Goal: Check status: Check status

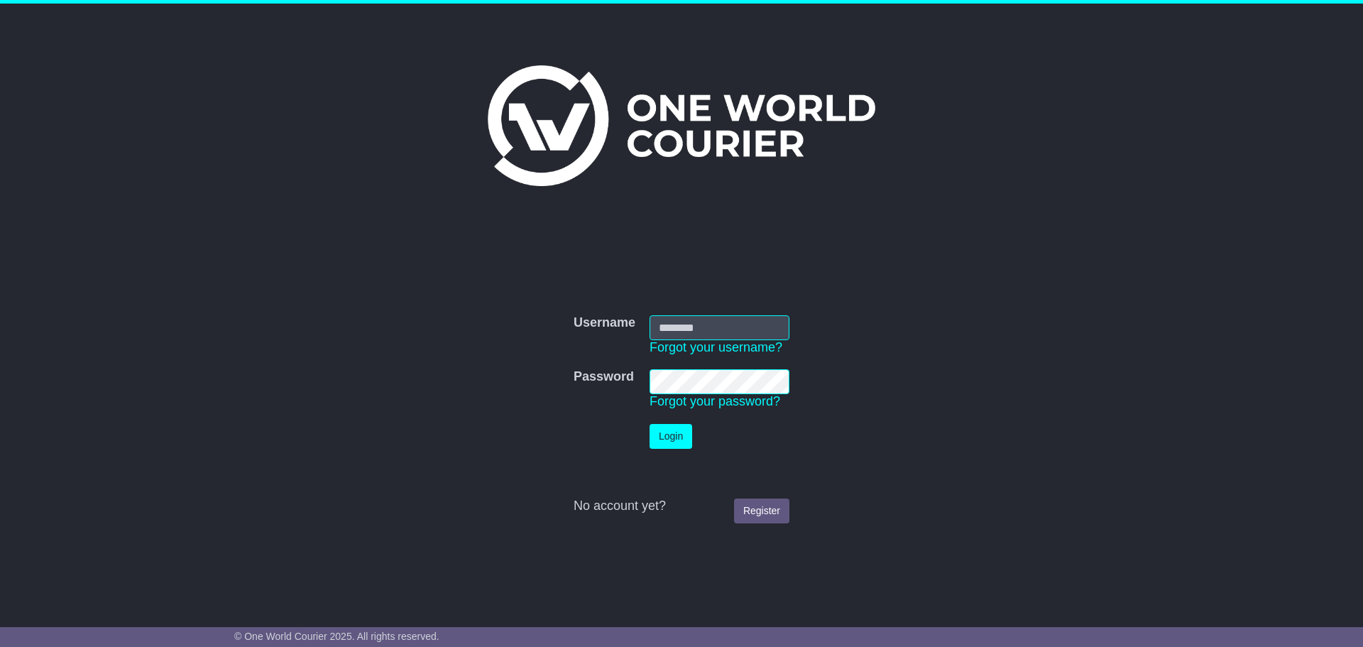
type input "**********"
click at [669, 440] on button "Login" at bounding box center [671, 436] width 43 height 25
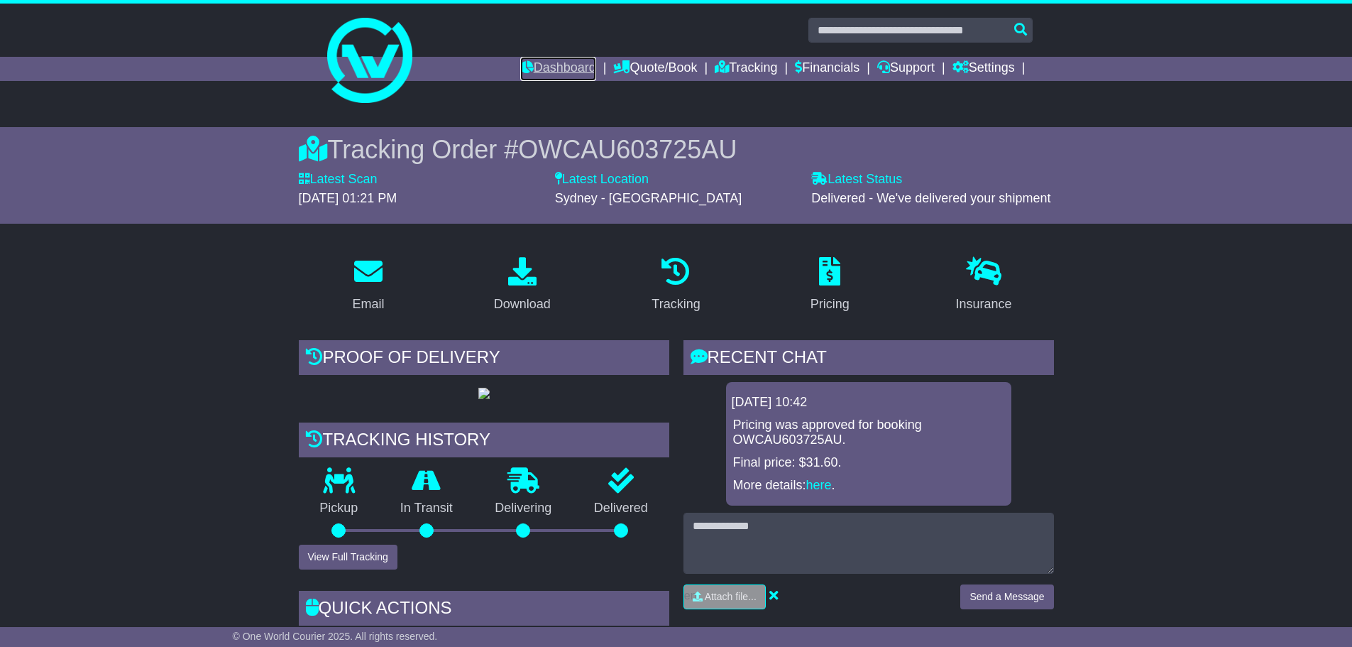
click at [565, 68] on link "Dashboard" at bounding box center [558, 69] width 76 height 24
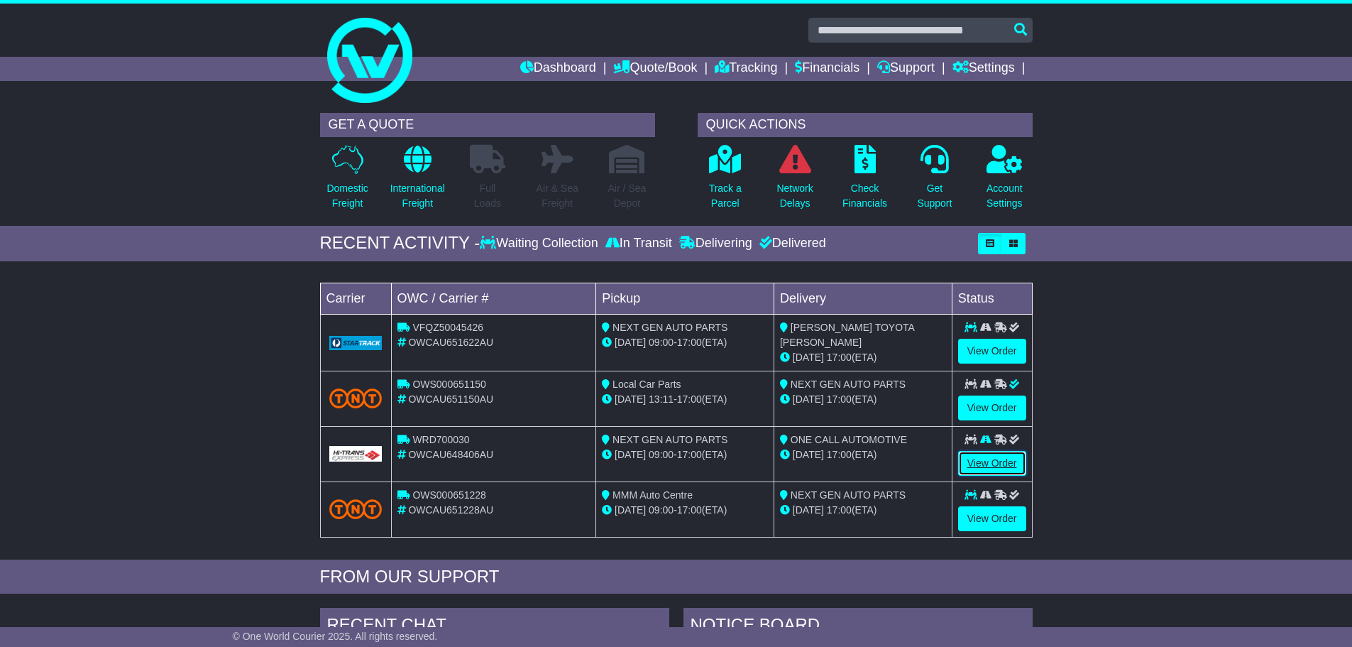
click at [979, 458] on link "View Order" at bounding box center [992, 463] width 68 height 25
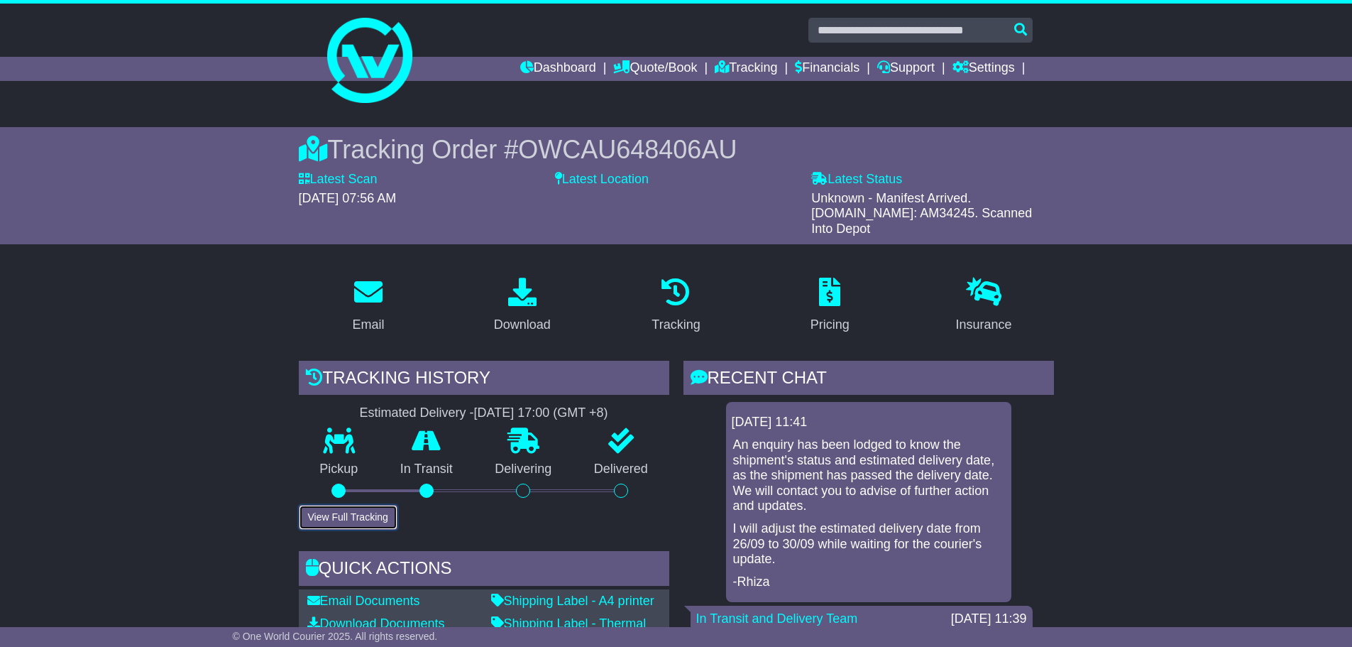
click at [361, 505] on button "View Full Tracking" at bounding box center [348, 517] width 99 height 25
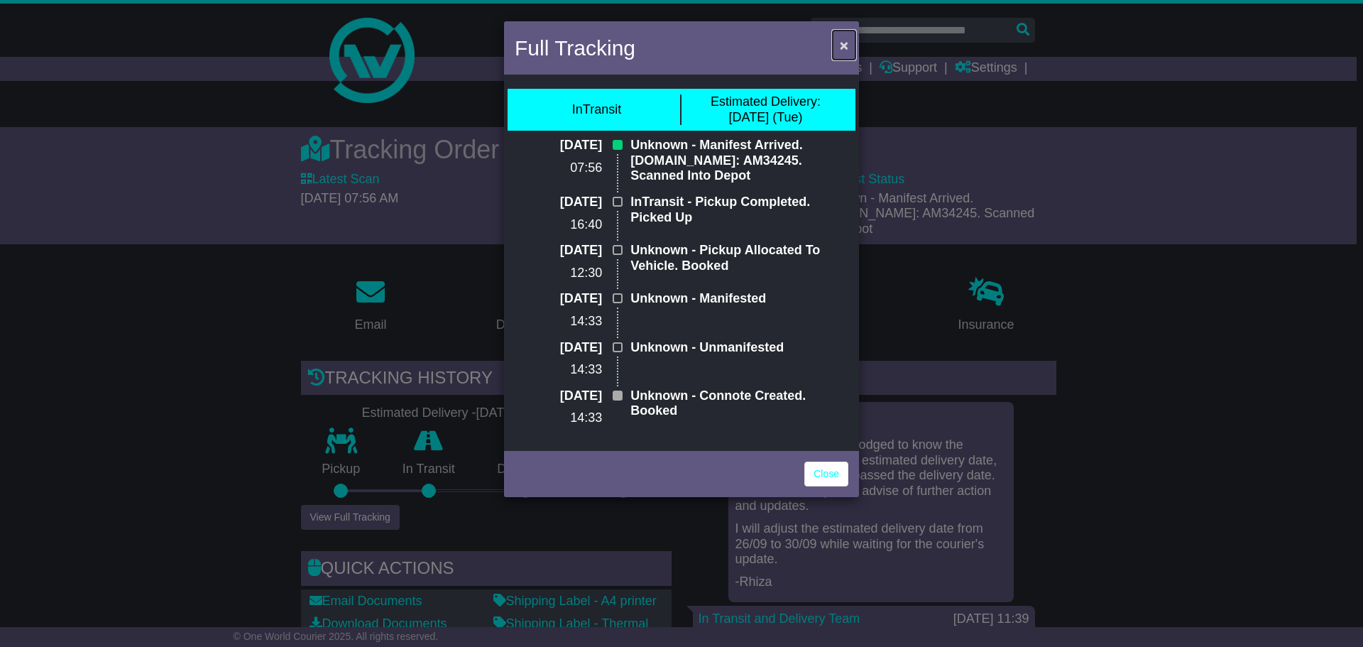
click at [841, 48] on span "×" at bounding box center [844, 45] width 9 height 16
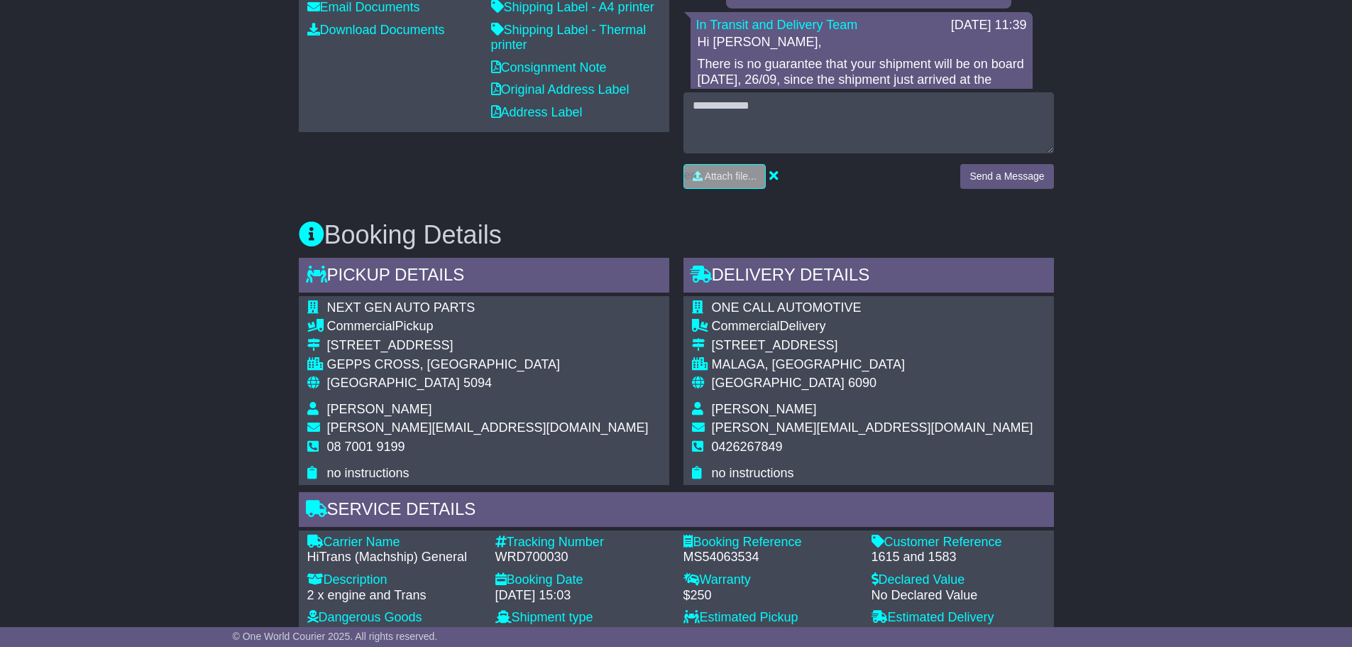
scroll to position [497, 0]
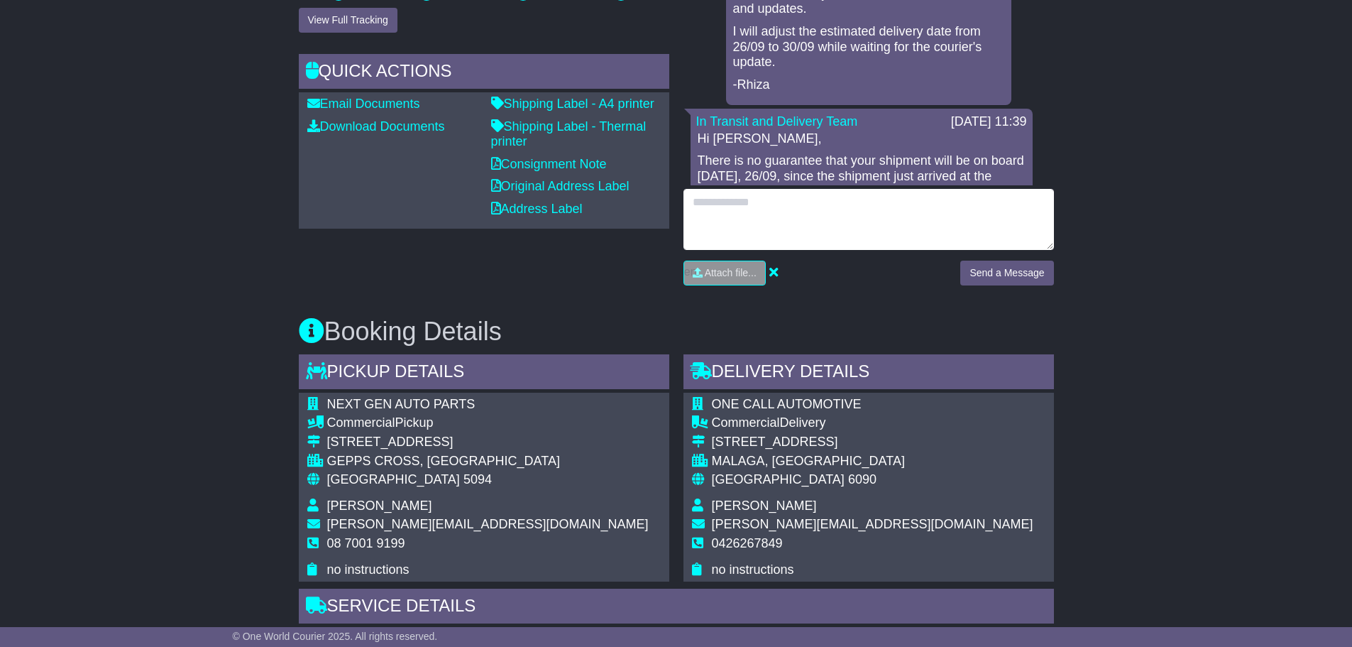
click at [740, 207] on textarea at bounding box center [869, 219] width 371 height 61
type textarea "**********"
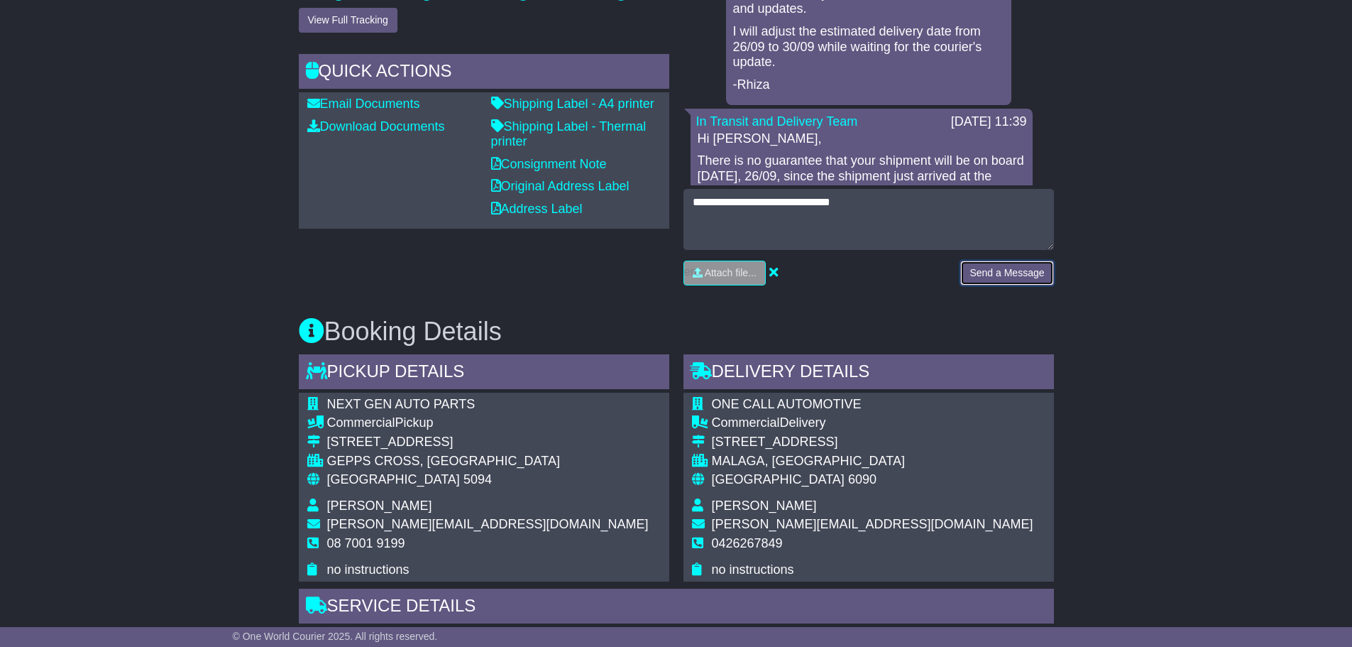
click at [1021, 263] on button "Send a Message" at bounding box center [1006, 273] width 93 height 25
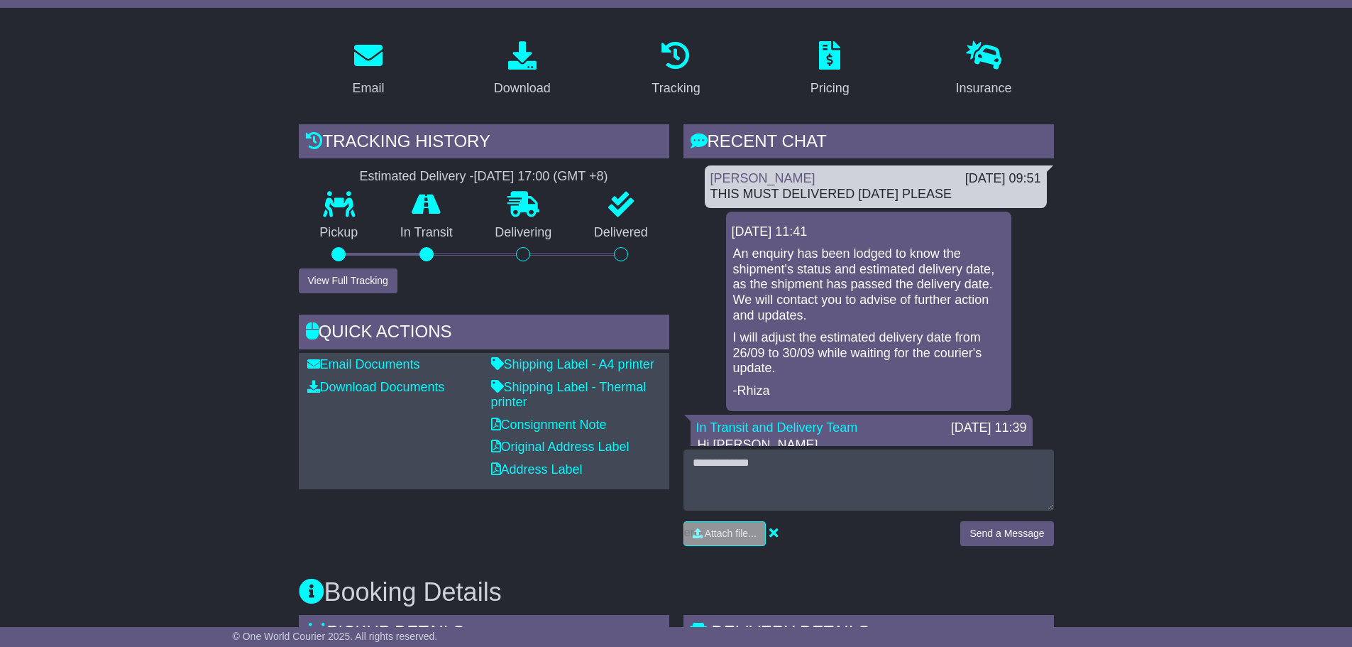
scroll to position [0, 0]
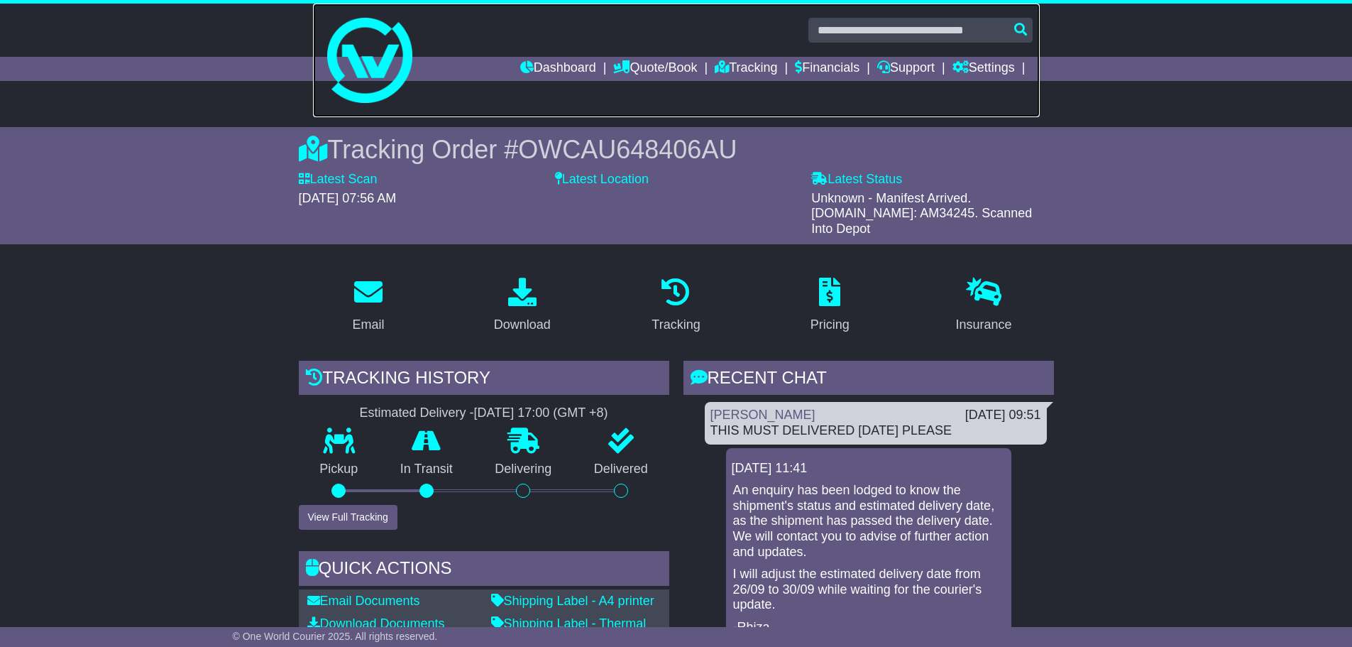
click at [552, 48] on link at bounding box center [676, 61] width 727 height 114
click at [551, 63] on link "Dashboard" at bounding box center [558, 69] width 76 height 24
